Goal: Transaction & Acquisition: Obtain resource

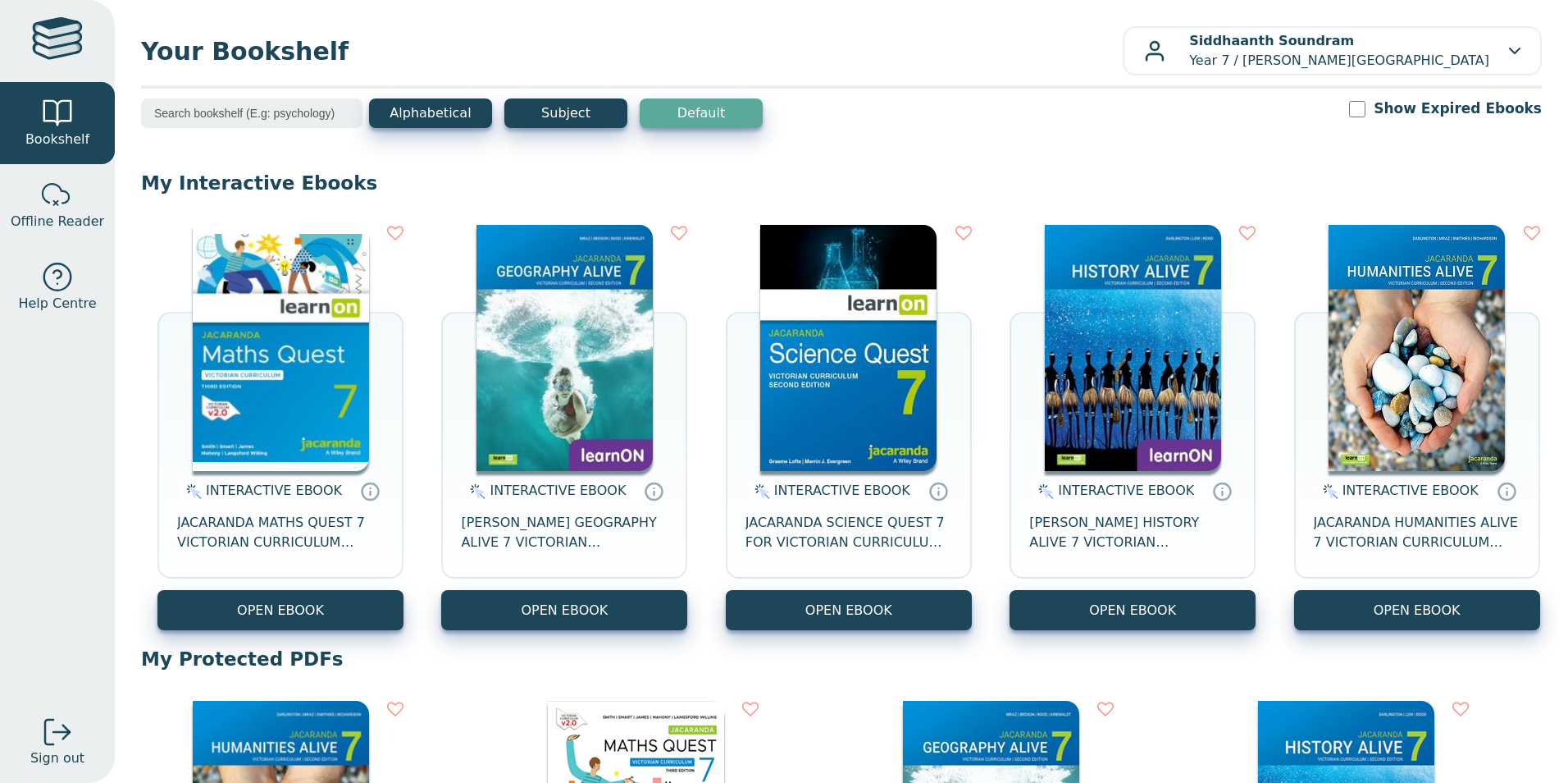
click at [314, 411] on img at bounding box center [281, 348] width 176 height 246
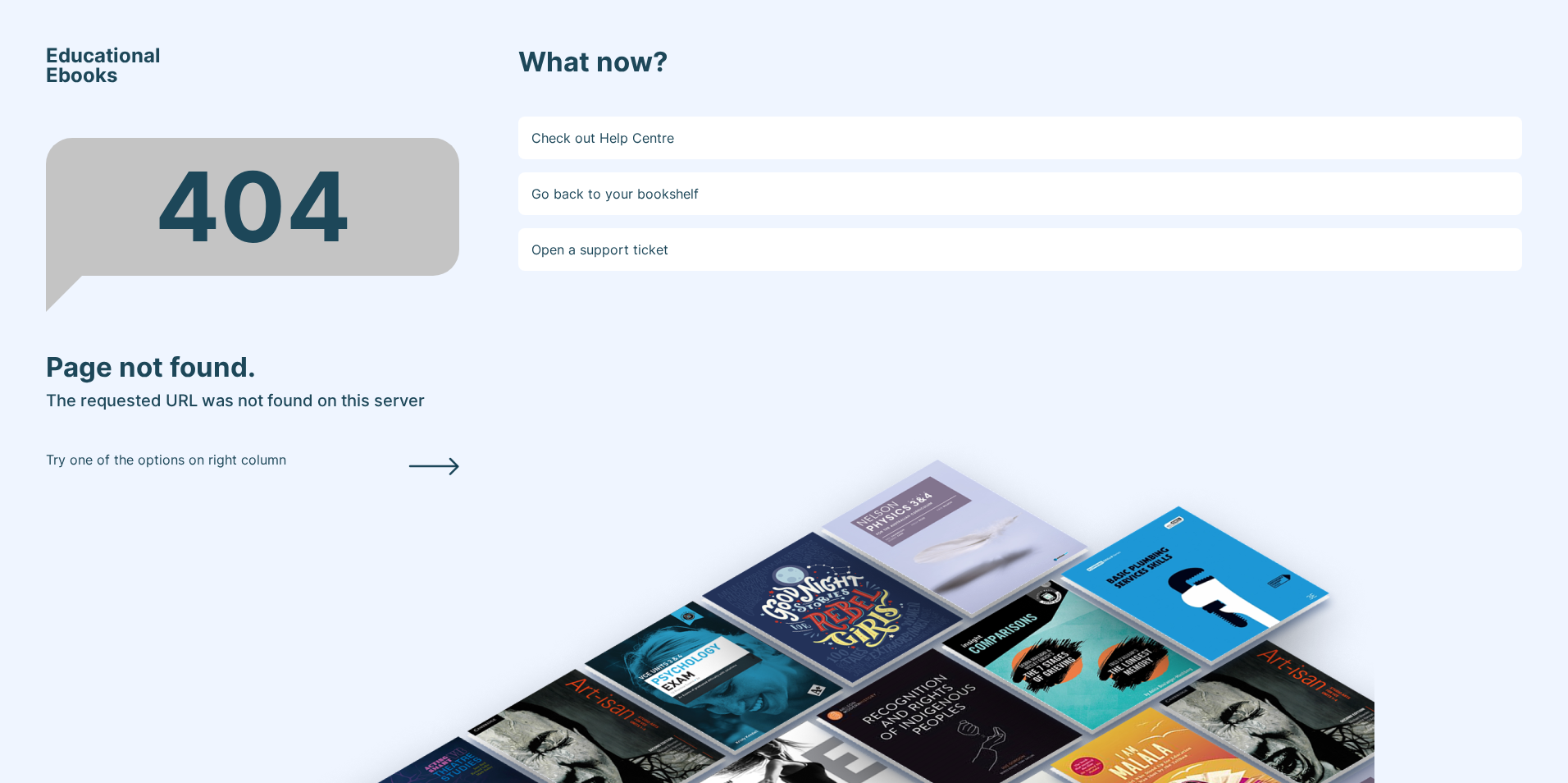
drag, startPoint x: 1095, startPoint y: 578, endPoint x: 1087, endPoint y: 576, distance: 8.2
click at [1092, 580] on div "What now? Check out Help Centre Go back to your bookshelf Open a support ticket" at bounding box center [1020, 391] width 1004 height 691
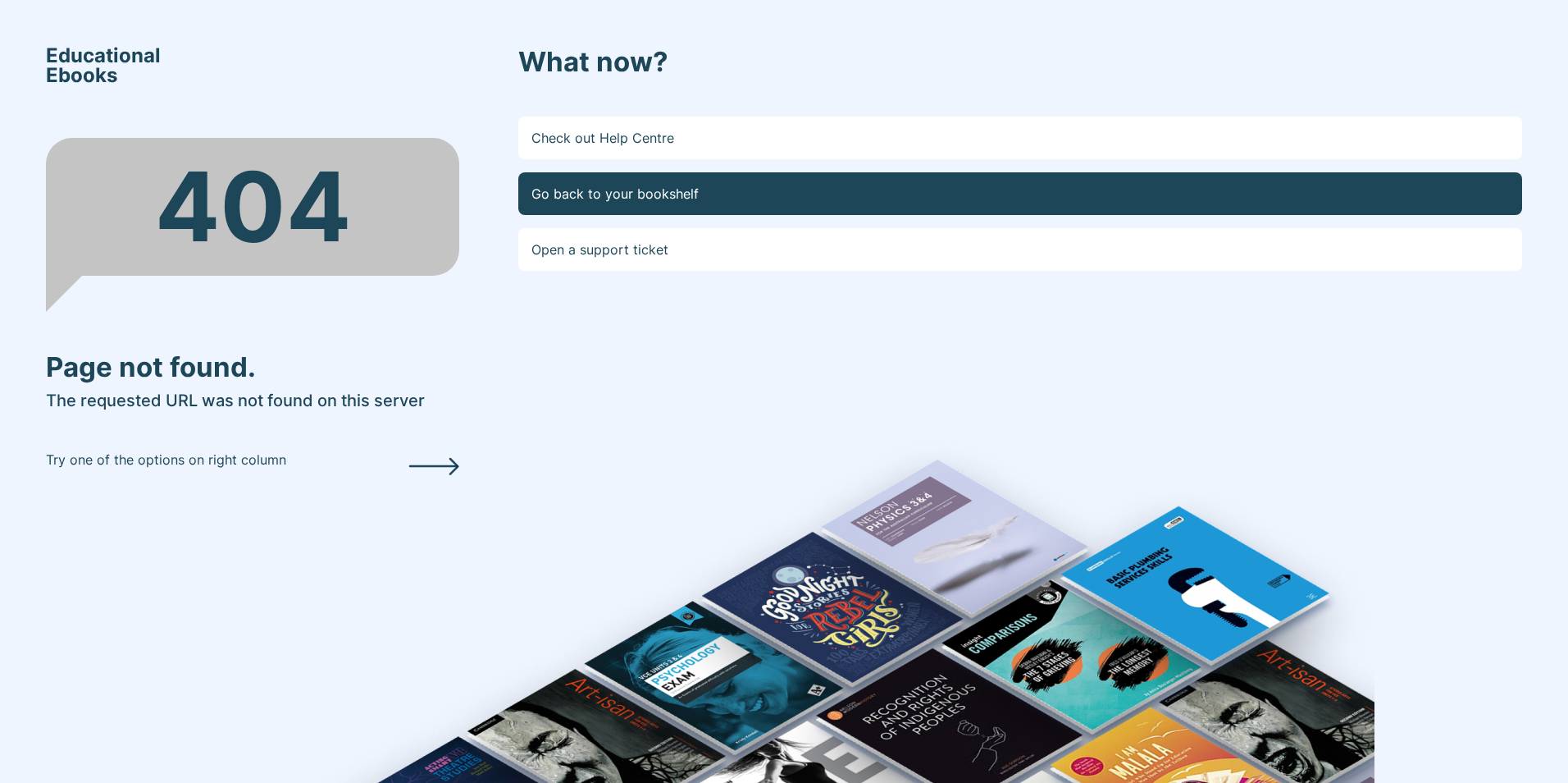
click at [518, 173] on link "Go back to your bookshelf" at bounding box center [1020, 194] width 1004 height 43
click at [970, 206] on link "Go back to your bookshelf" at bounding box center [1020, 194] width 1004 height 43
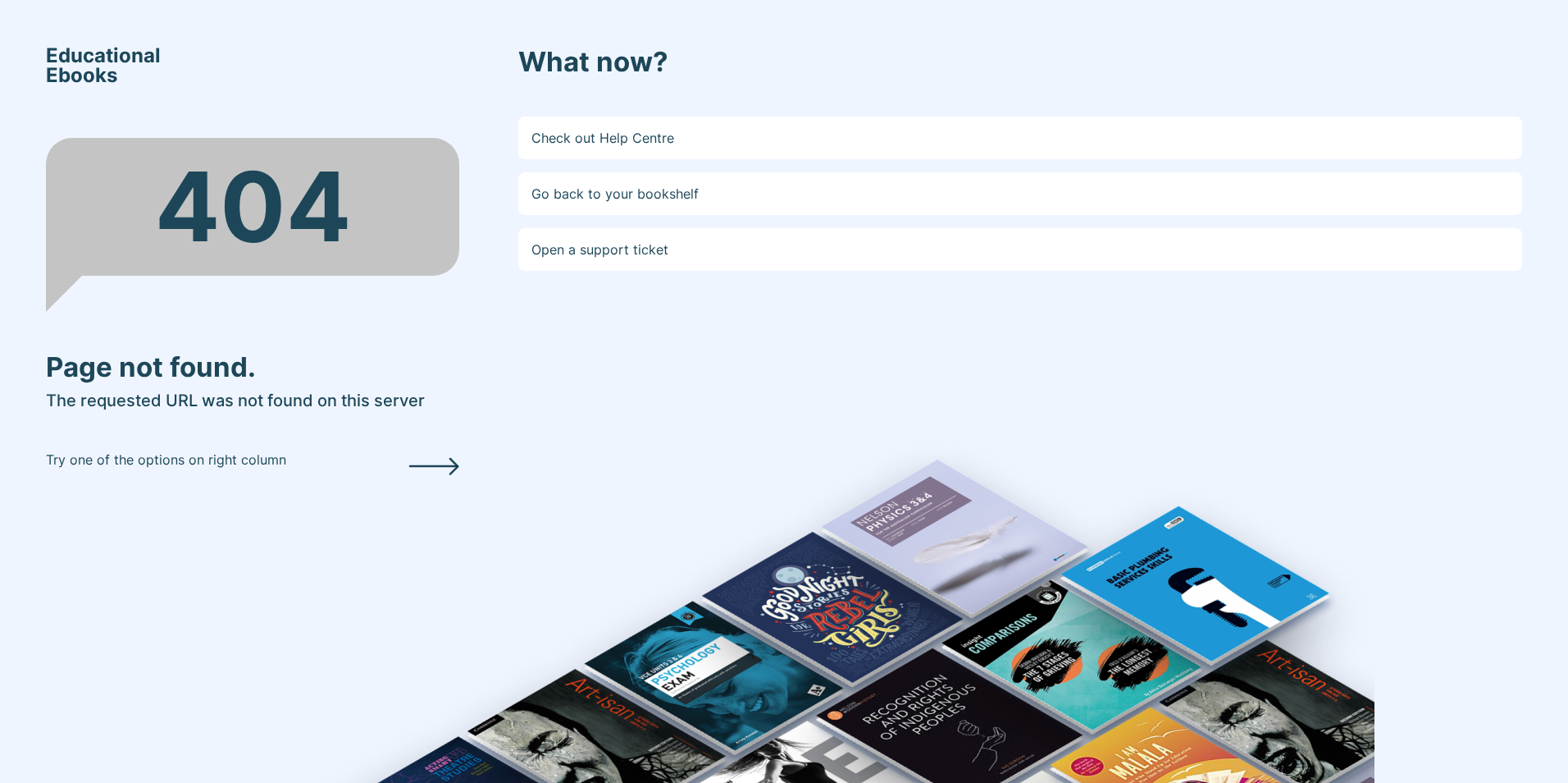
click at [518, 173] on link "Go back to your bookshelf" at bounding box center [1020, 194] width 1004 height 43
drag, startPoint x: 1111, startPoint y: 491, endPoint x: 1058, endPoint y: 627, distance: 146.0
click at [1072, 655] on div "What now? Check out Help Centre Go back to your bookshelf Open a support ticket" at bounding box center [1020, 391] width 1004 height 691
click at [982, 727] on div "What now? Check out Help Centre Go back to your bookshelf Open a support ticket" at bounding box center [1020, 391] width 1004 height 691
drag, startPoint x: 956, startPoint y: 705, endPoint x: 867, endPoint y: 825, distance: 149.4
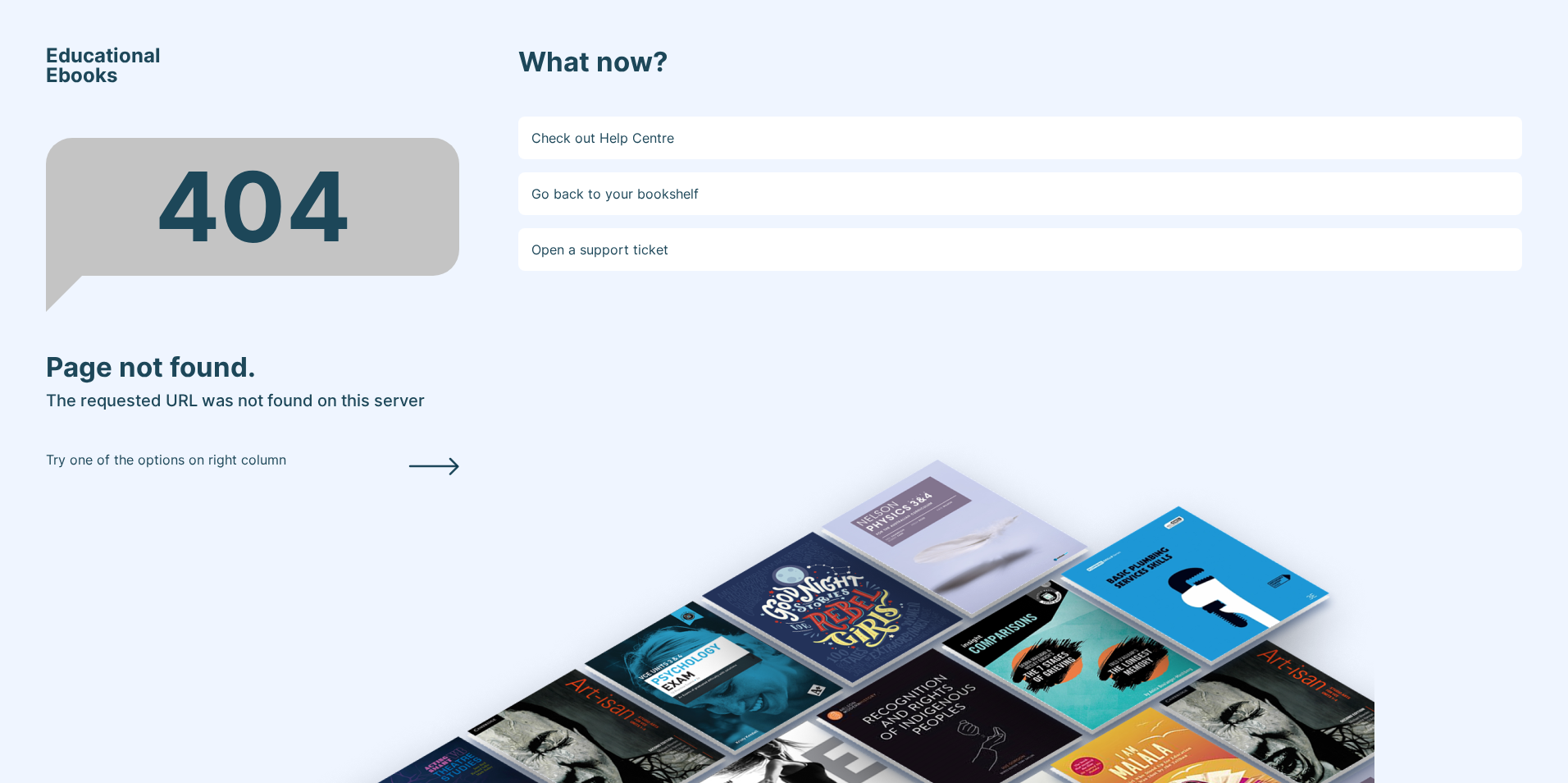
click at [867, 782] on html "Educational Ebooks 404 Page not found. The requested URL was not found on this …" at bounding box center [784, 391] width 1568 height 783
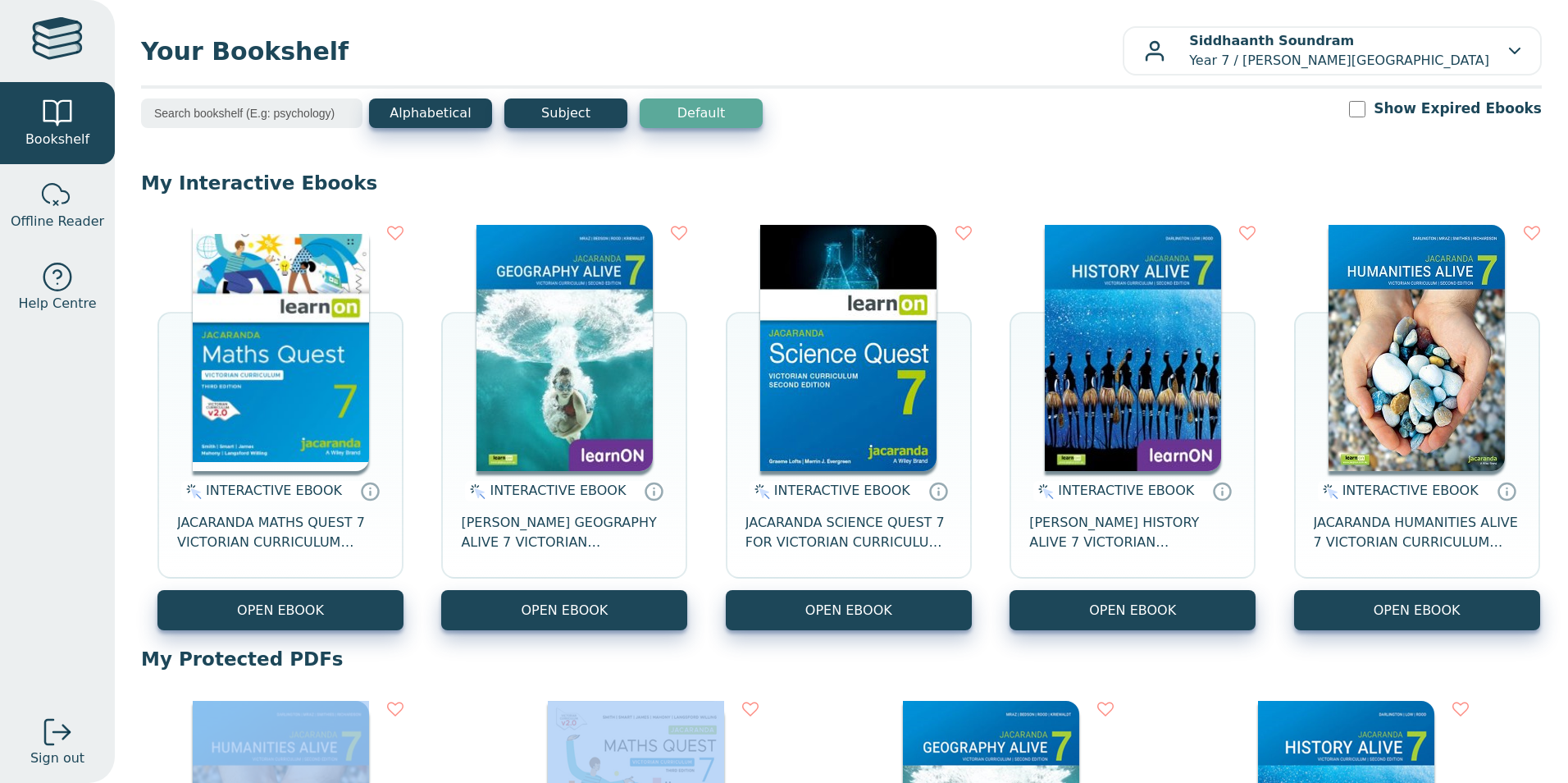
drag, startPoint x: 821, startPoint y: 723, endPoint x: 783, endPoint y: 649, distance: 83.2
click at [783, 649] on p "My Protected PDFs" at bounding box center [841, 659] width 1401 height 25
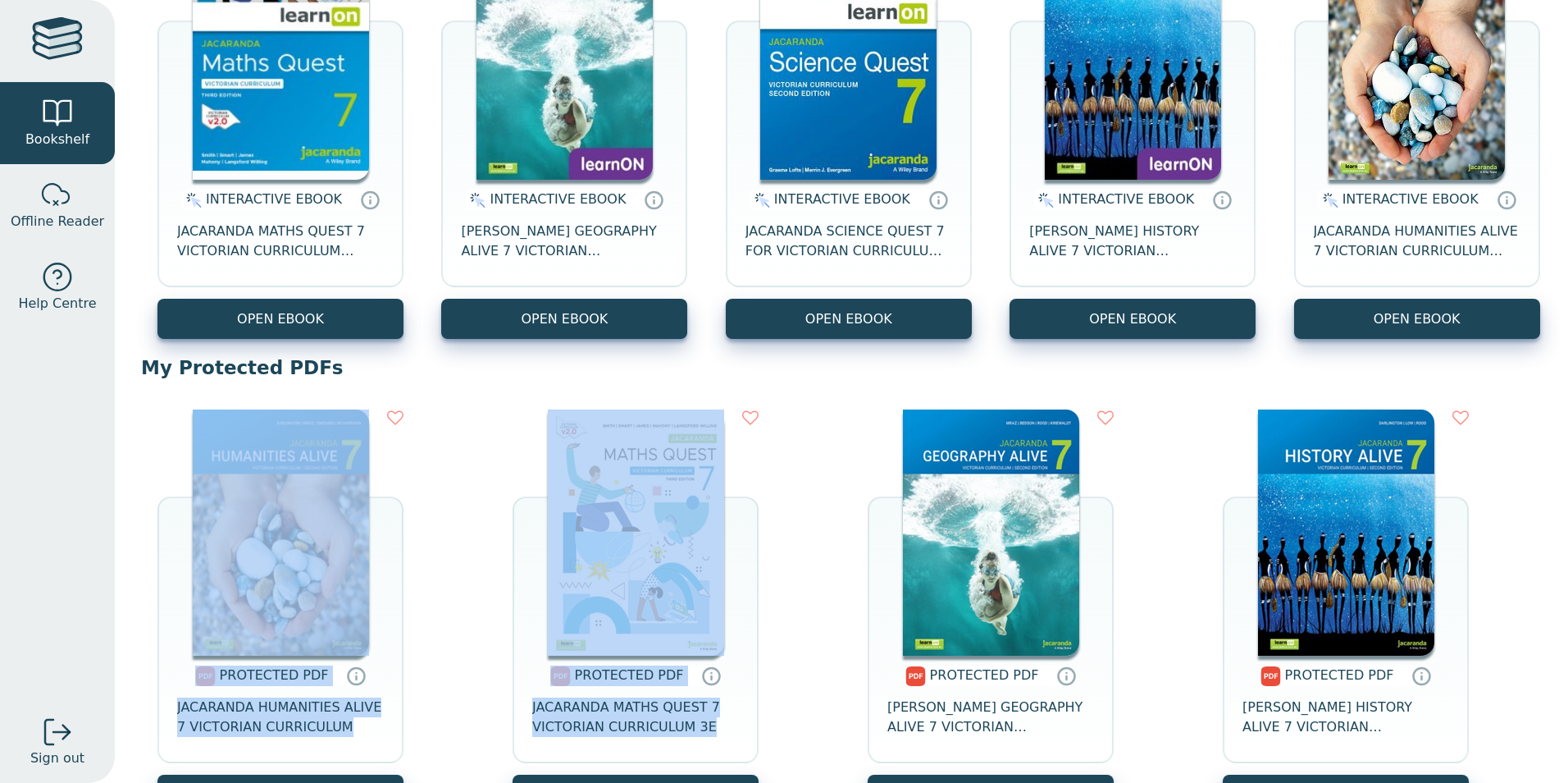
scroll to position [146, 0]
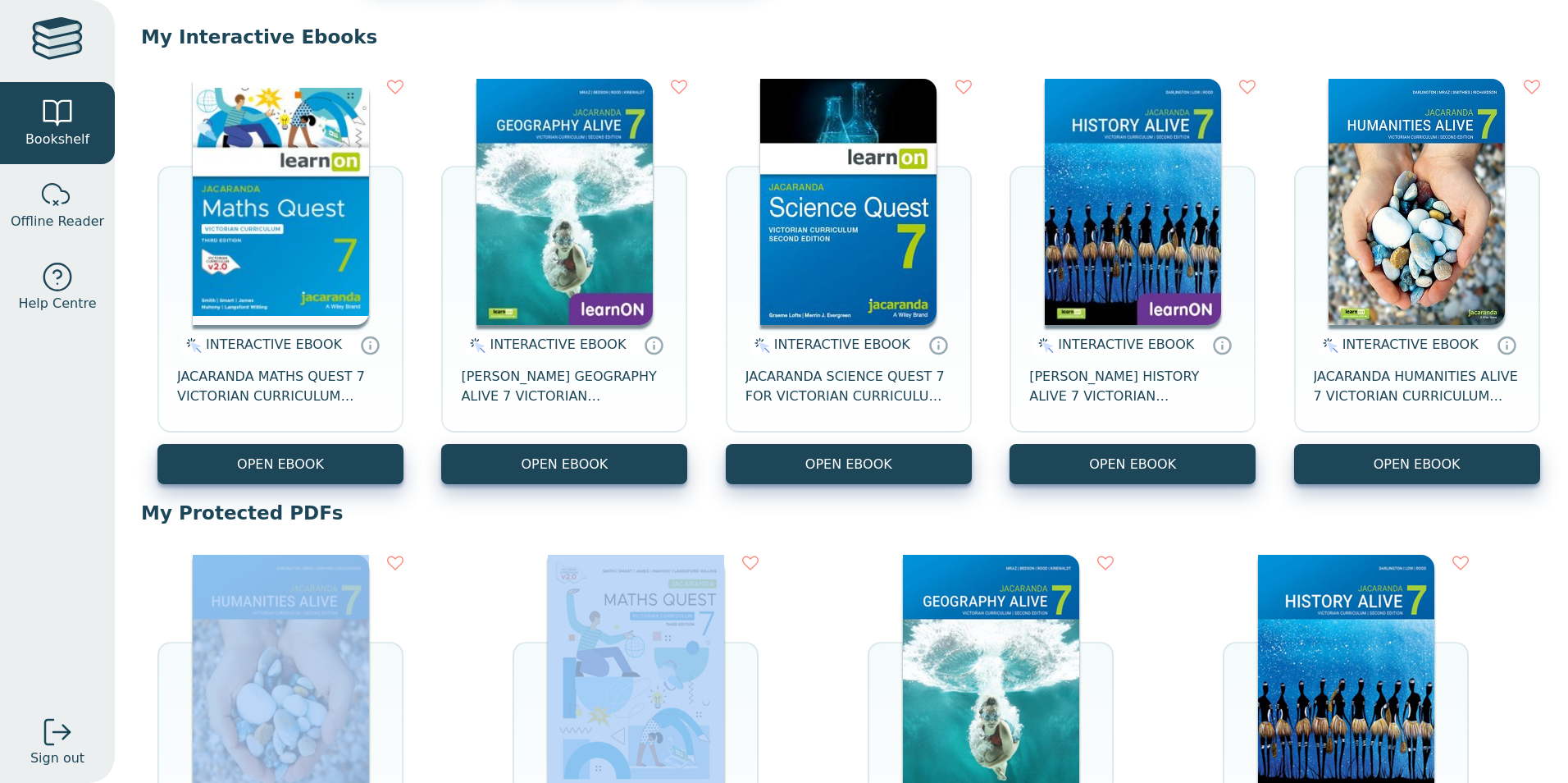
click at [288, 305] on img at bounding box center [281, 201] width 176 height 246
click at [567, 556] on img at bounding box center [636, 678] width 176 height 246
click at [474, 576] on div "PROTECTED PDF JACARANDA HUMANITIES ALIVE 7 VICTORIAN CURRICULUM OPEN EBOOK" at bounding box center [841, 757] width 1401 height 438
click at [476, 575] on div "PROTECTED PDF JACARANDA HUMANITIES ALIVE 7 VICTORIAN CURRICULUM OPEN EBOOK" at bounding box center [841, 757] width 1401 height 438
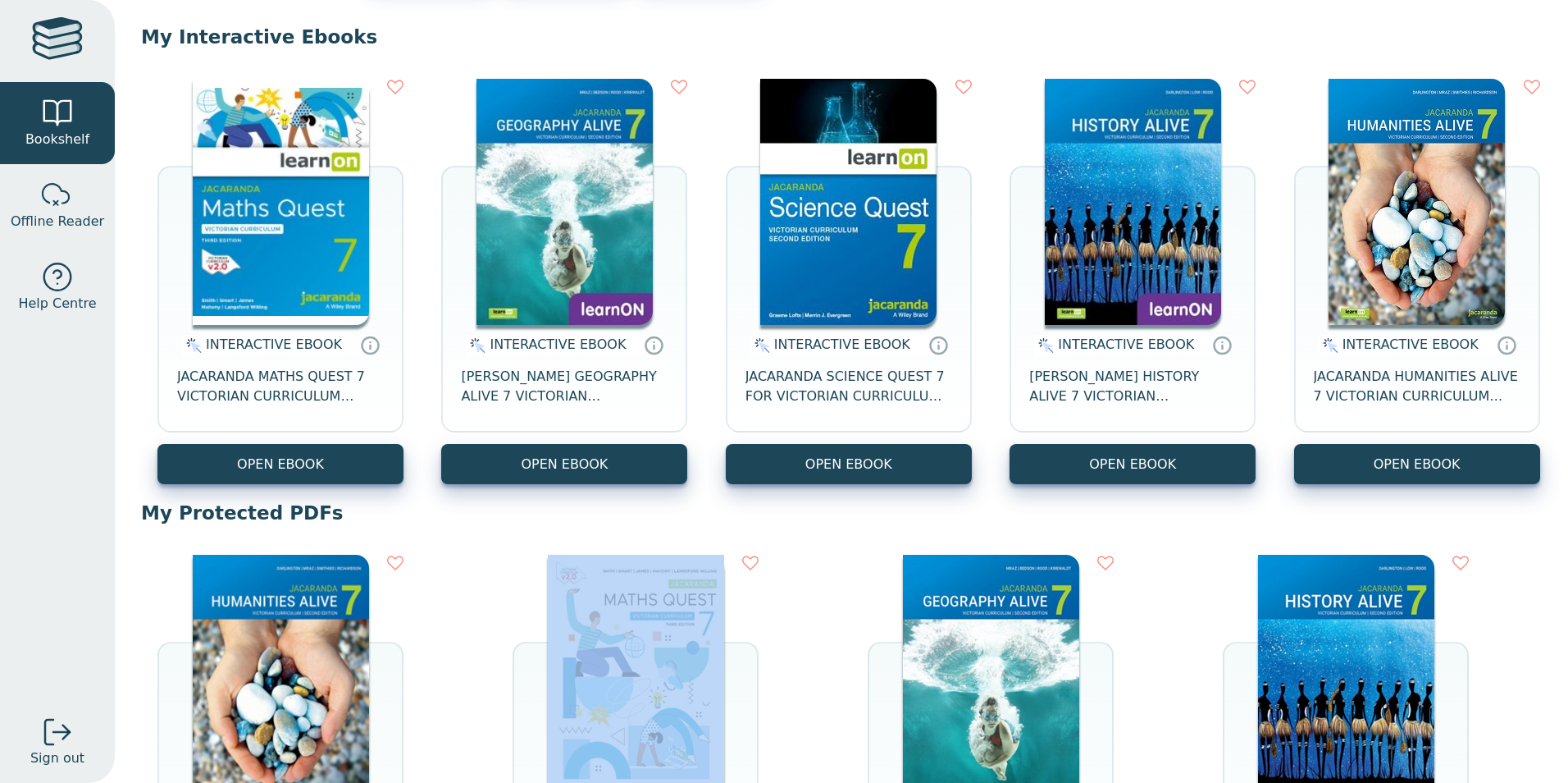
drag, startPoint x: 476, startPoint y: 575, endPoint x: 462, endPoint y: 511, distance: 65.5
click at [462, 511] on p "My Protected PDFs" at bounding box center [841, 513] width 1401 height 25
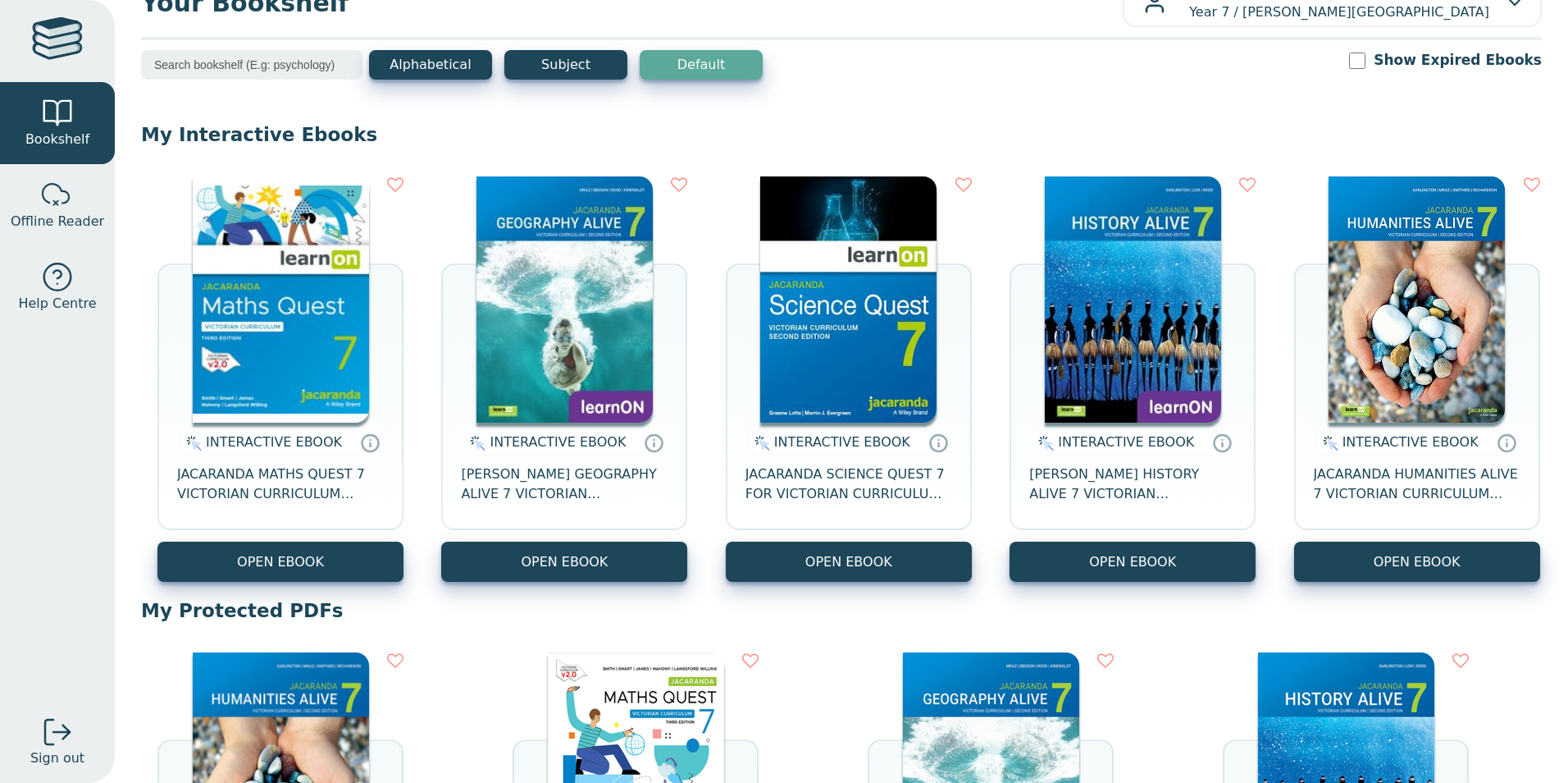
scroll to position [0, 0]
